Goal: Information Seeking & Learning: Learn about a topic

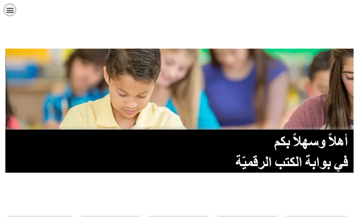
click at [8, 10] on icon "כפתור פתיחת תפריט" at bounding box center [10, 10] width 8 height 8
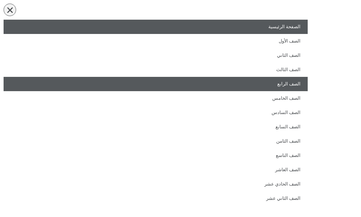
click at [266, 84] on link "الصف الرابع" at bounding box center [156, 84] width 304 height 14
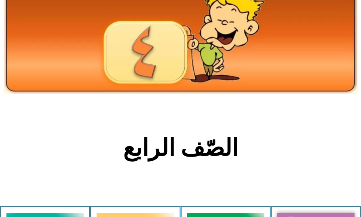
scroll to position [179, 0]
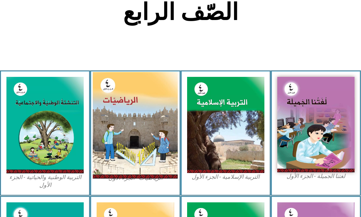
click at [128, 133] on img at bounding box center [135, 125] width 85 height 106
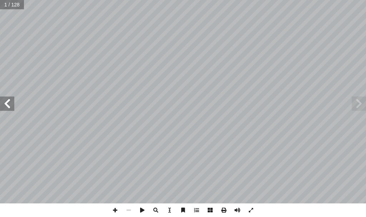
click at [5, 103] on span at bounding box center [7, 103] width 14 height 14
click at [4, 107] on span at bounding box center [7, 103] width 14 height 14
click at [10, 103] on span at bounding box center [7, 103] width 14 height 14
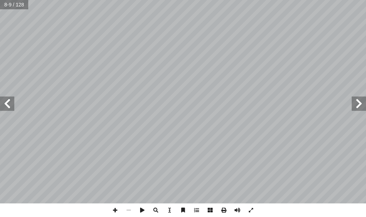
click at [10, 103] on span at bounding box center [7, 103] width 14 height 14
click at [9, 104] on span at bounding box center [7, 103] width 14 height 14
click at [115, 208] on span at bounding box center [115, 210] width 14 height 14
